Goal: Information Seeking & Learning: Learn about a topic

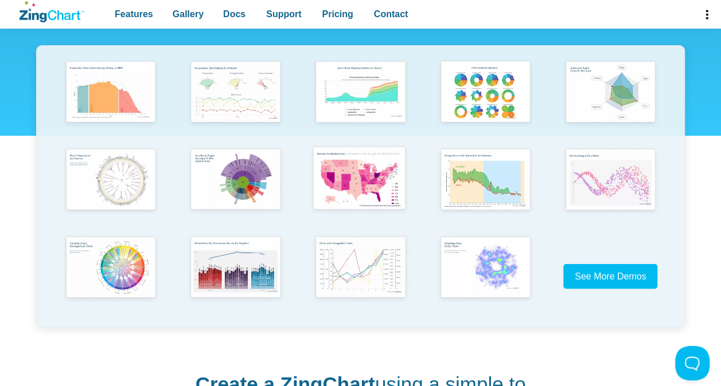
scroll to position [287, 0]
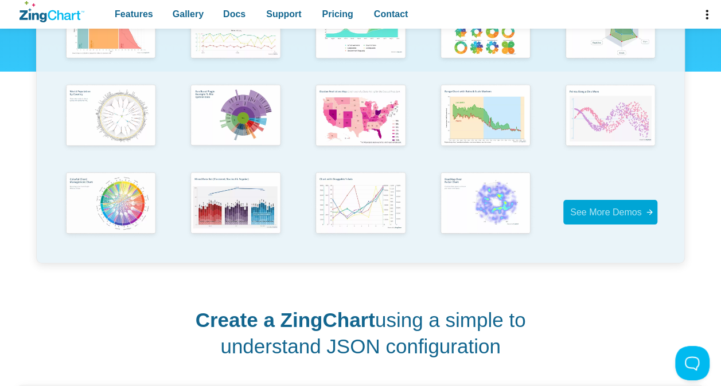
click at [608, 202] on link "See More Demos" at bounding box center [610, 212] width 95 height 25
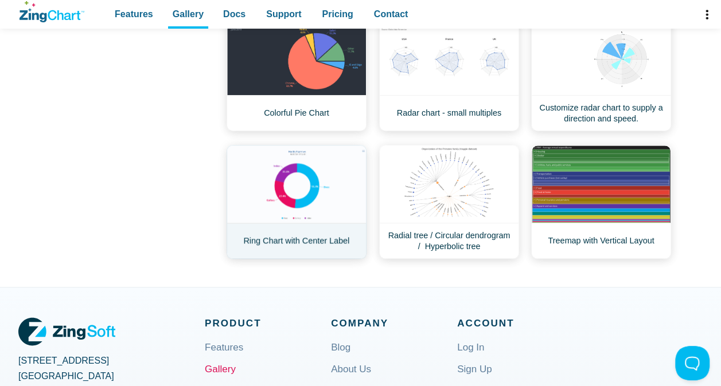
scroll to position [516, 0]
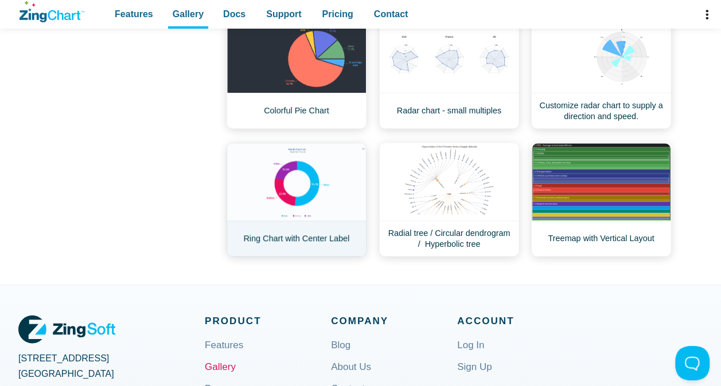
click at [310, 160] on link "Ring Chart with Center Label" at bounding box center [296, 200] width 140 height 114
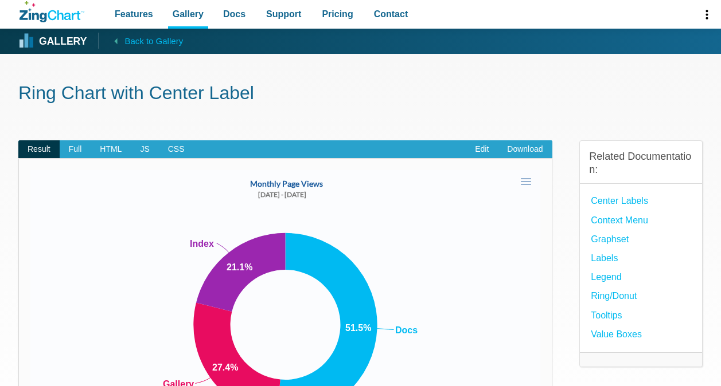
scroll to position [57, 0]
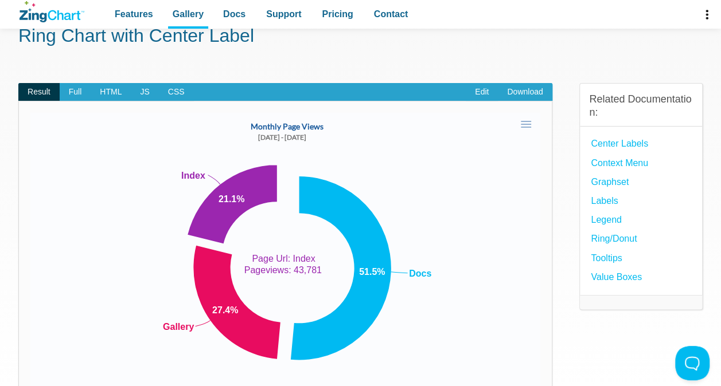
scroll to position [0, 0]
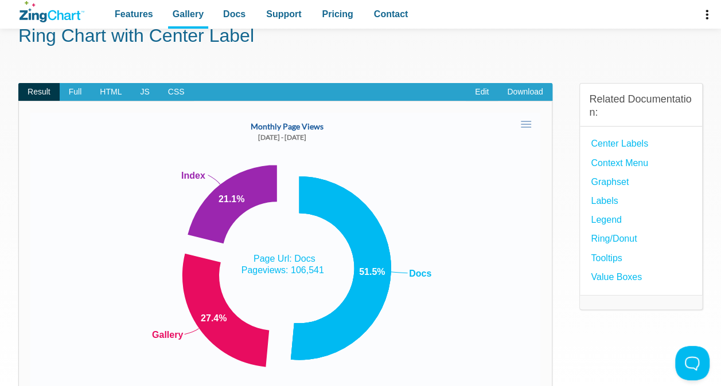
click at [329, 314] on div "Monthly Page Views 06/10/20 - 07/11/20 51.5% Docs 27.4% Gallery 21.1% Index Doc…" at bounding box center [285, 265] width 510 height 304
click at [374, 201] on img "App Content" at bounding box center [285, 265] width 510 height 304
click at [453, 174] on img "App Content" at bounding box center [285, 265] width 510 height 304
click at [152, 18] on link "Features" at bounding box center [134, 14] width 48 height 29
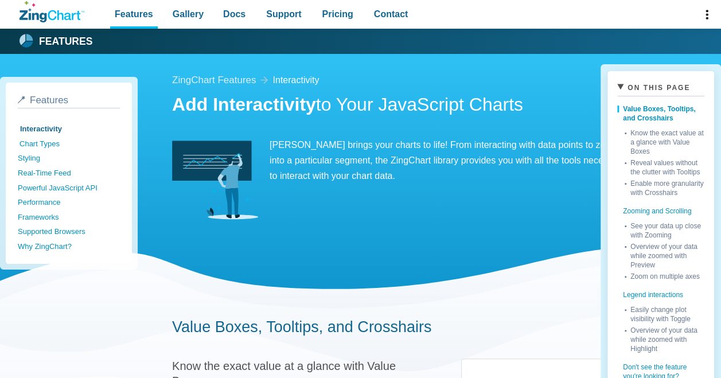
click at [30, 149] on link "Chart Types" at bounding box center [70, 143] width 102 height 15
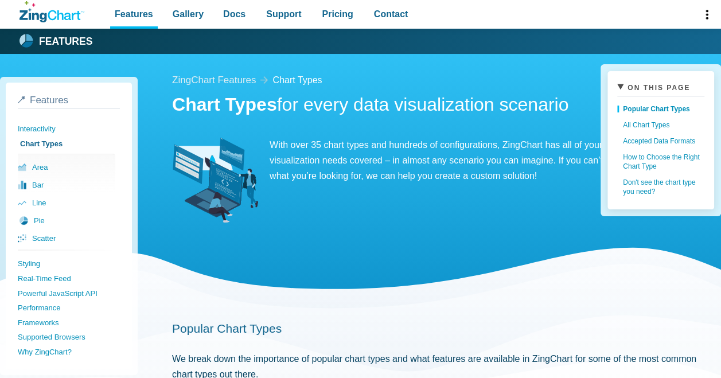
click at [50, 217] on link "pie" at bounding box center [67, 221] width 97 height 18
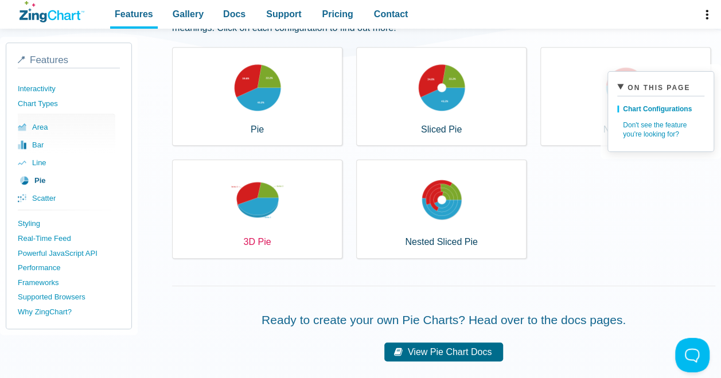
scroll to position [229, 0]
